Goal: Transaction & Acquisition: Purchase product/service

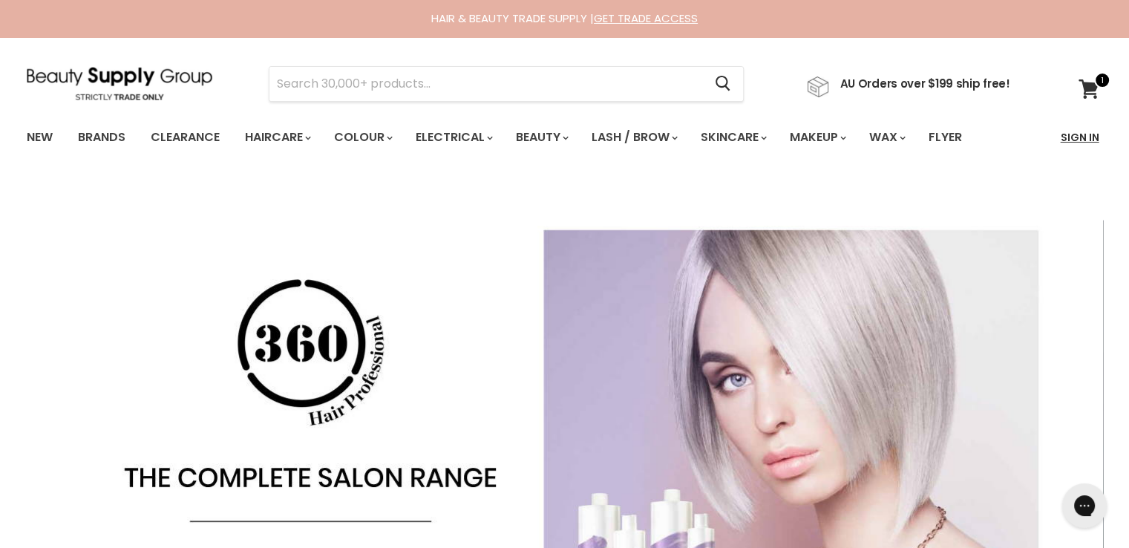
click at [1068, 131] on link "Sign In" at bounding box center [1080, 137] width 56 height 31
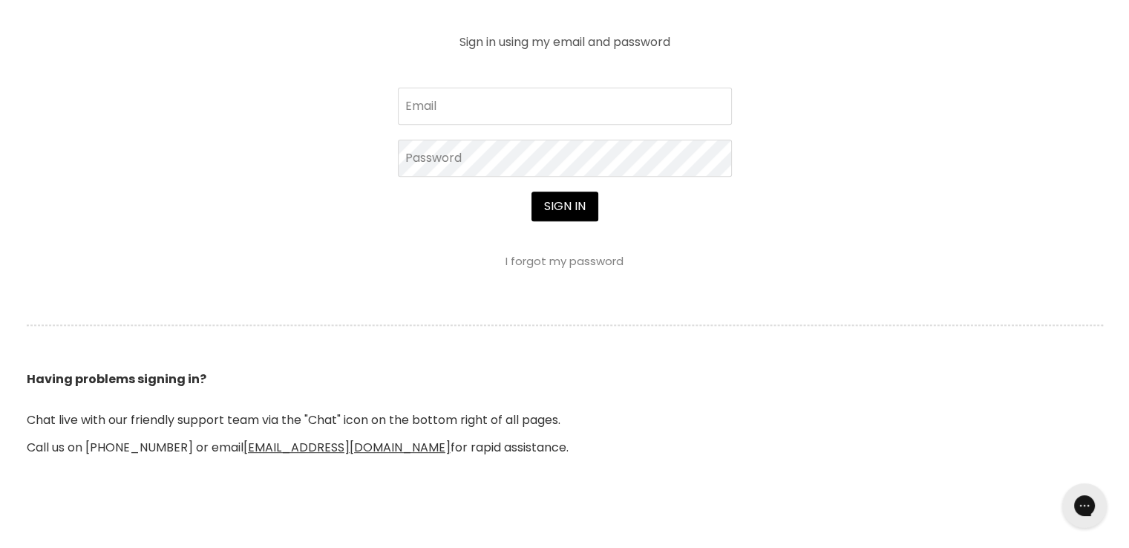
scroll to position [668, 0]
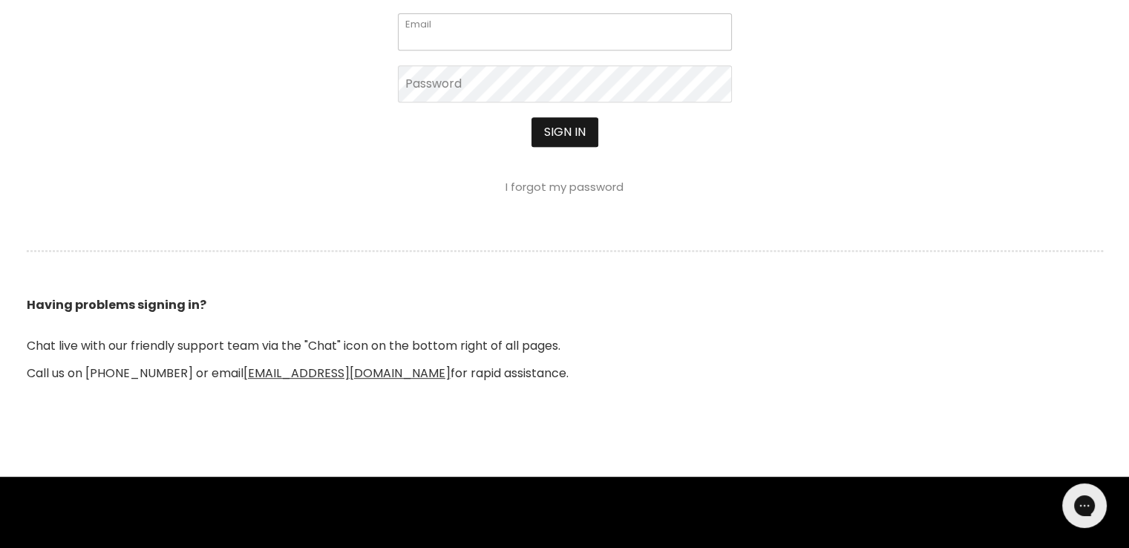
type input "[EMAIL_ADDRESS][DOMAIN_NAME]"
click at [573, 130] on button "Sign in" at bounding box center [565, 132] width 67 height 30
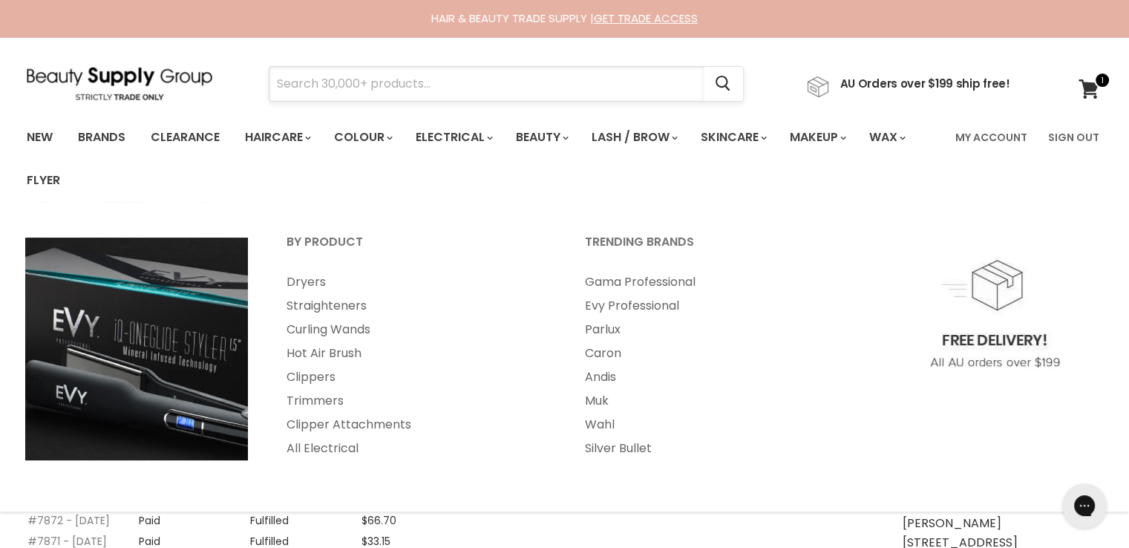
click at [343, 83] on input "Search" at bounding box center [486, 84] width 434 height 34
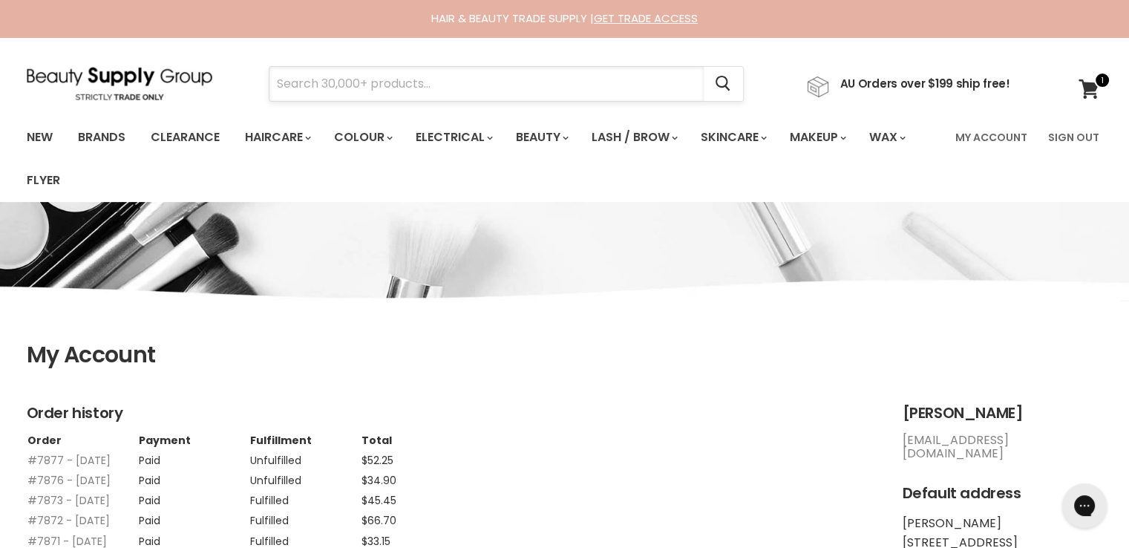
paste input "Olaplex Intensive Hair Treatment Kit No. 0, 3"
type input "Olaplex Intensive Hair Treatment Kit No. 0, 3"
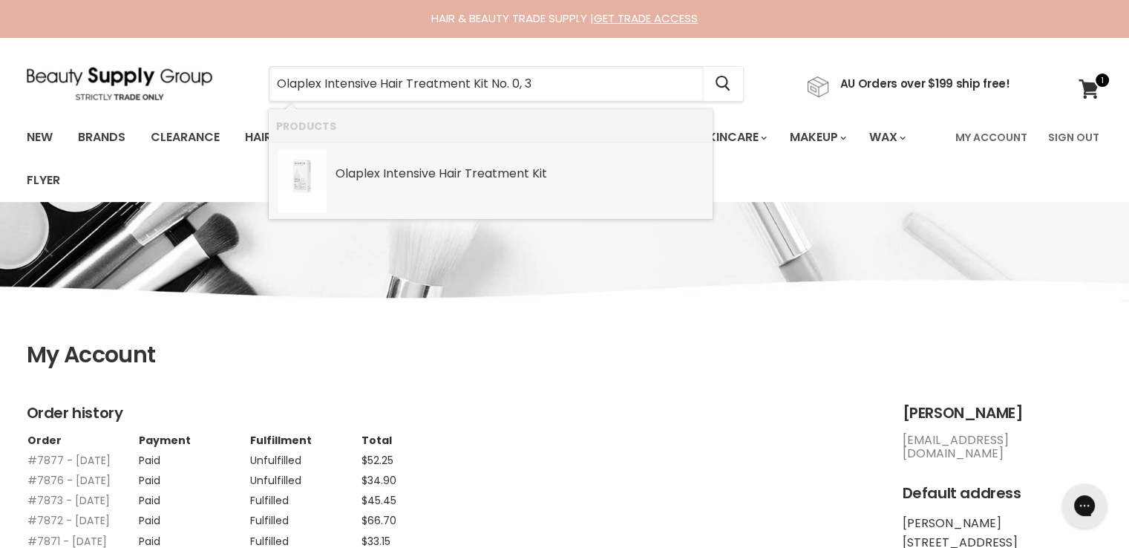
click at [427, 169] on b "Intensive" at bounding box center [409, 173] width 53 height 17
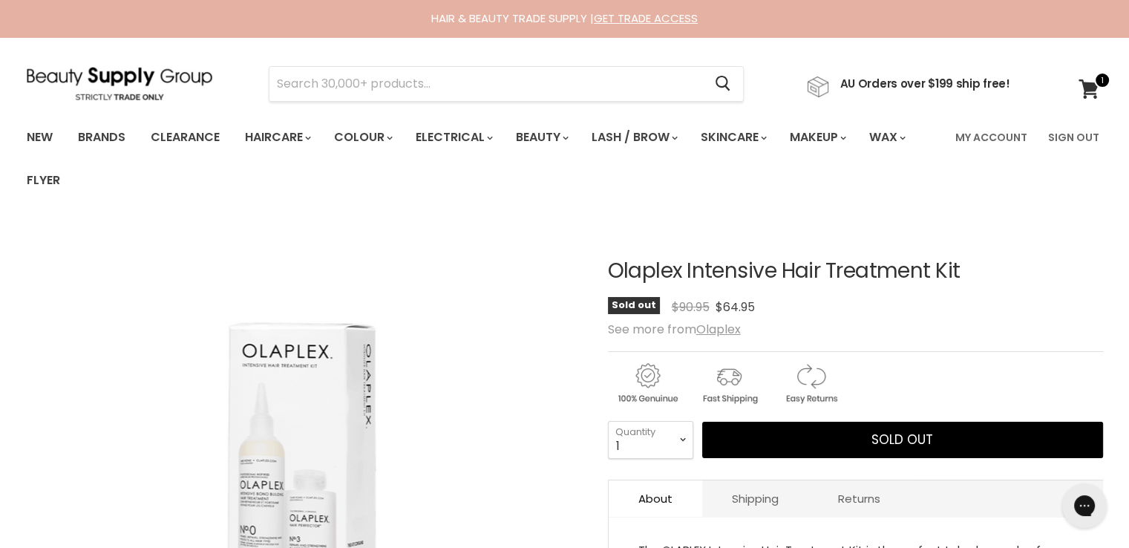
drag, startPoint x: 983, startPoint y: 275, endPoint x: 611, endPoint y: 275, distance: 371.9
click at [611, 275] on h1 "Olaplex Intensive Hair Treatment Kit" at bounding box center [855, 271] width 495 height 23
copy h1 "Olaplex Intensive Hair Treatment Kit"
